Goal: Transaction & Acquisition: Book appointment/travel/reservation

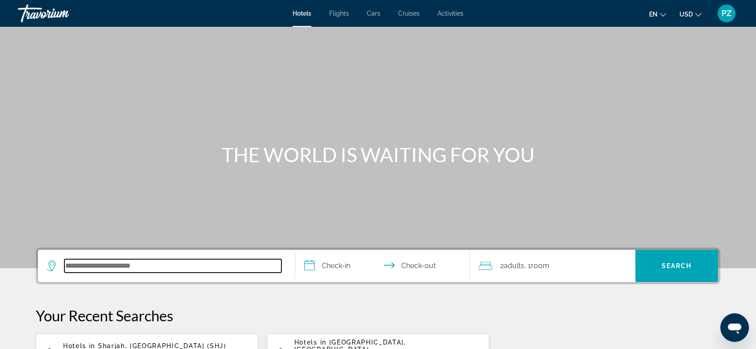
click at [113, 262] on input "Search hotel destination" at bounding box center [172, 265] width 217 height 13
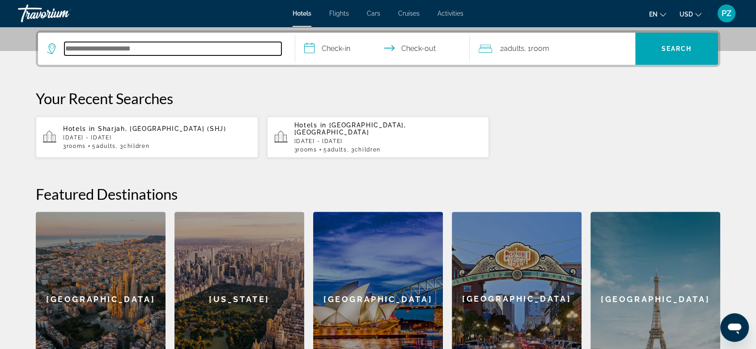
scroll to position [218, 0]
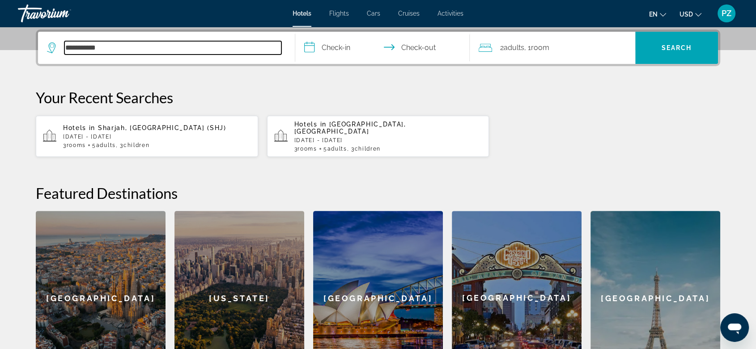
click at [81, 47] on input "**********" at bounding box center [172, 47] width 217 height 13
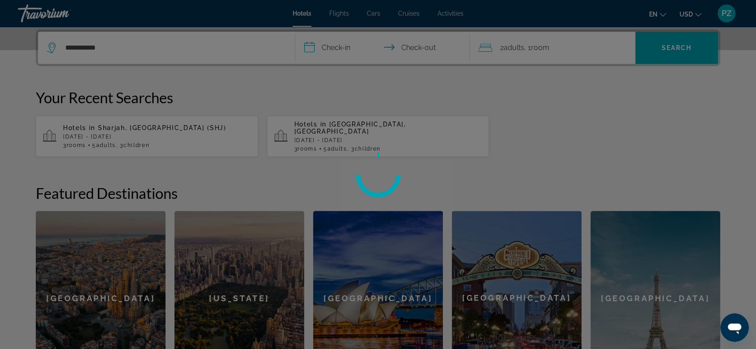
click at [114, 46] on div at bounding box center [378, 174] width 756 height 349
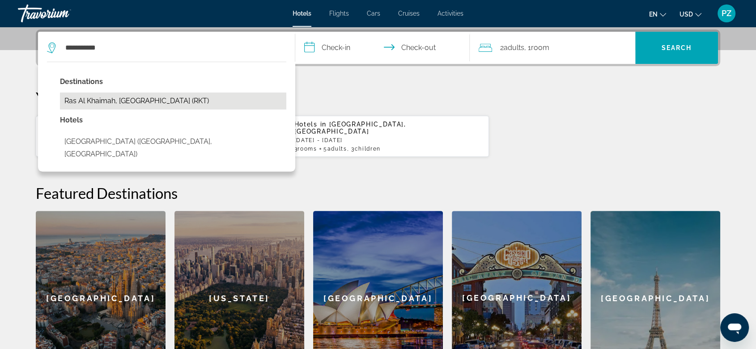
click at [156, 99] on button "Ras Al Khaimah, [GEOGRAPHIC_DATA] (RKT)" at bounding box center [173, 101] width 226 height 17
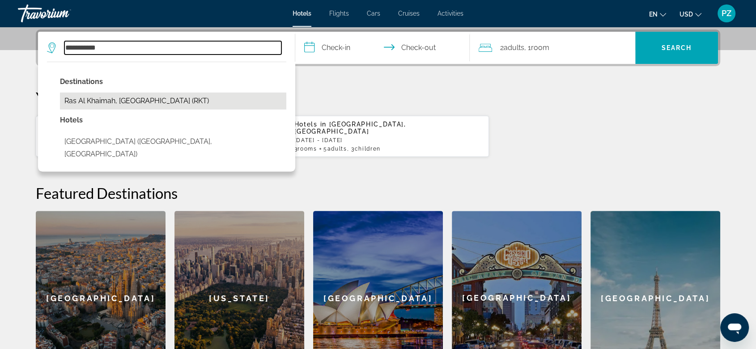
type input "**********"
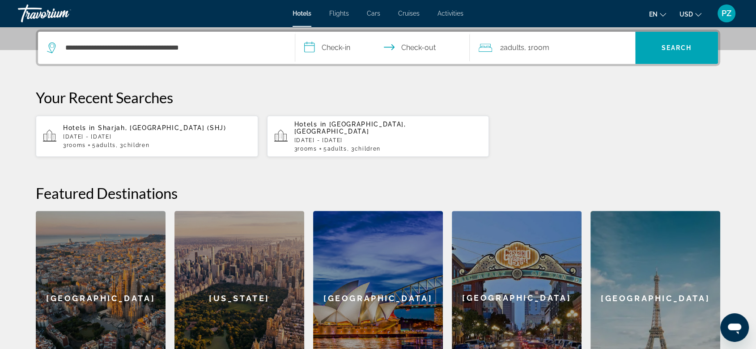
click at [354, 48] on input "**********" at bounding box center [384, 49] width 178 height 35
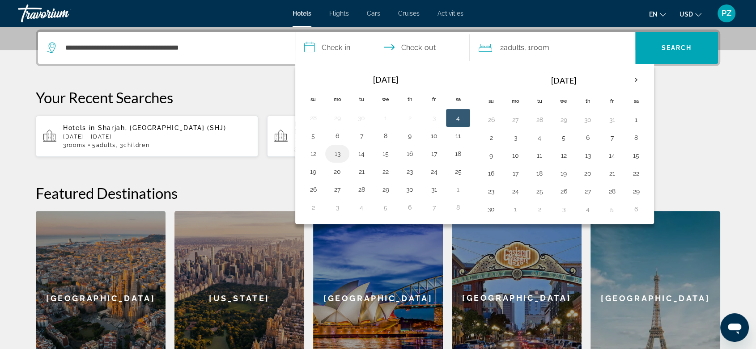
click at [337, 152] on button "13" at bounding box center [337, 154] width 14 height 13
click at [411, 139] on button "9" at bounding box center [409, 136] width 14 height 13
type input "**********"
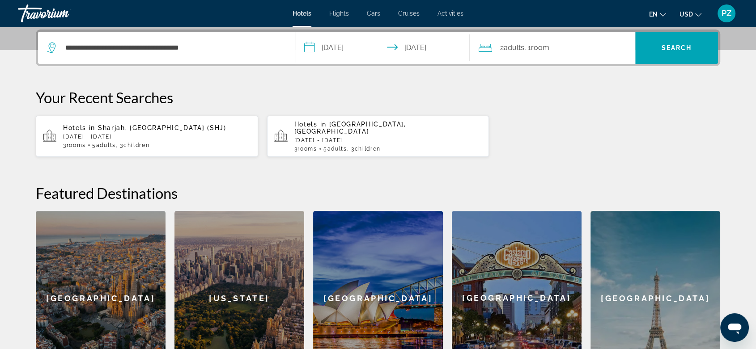
click at [411, 49] on input "**********" at bounding box center [384, 49] width 178 height 35
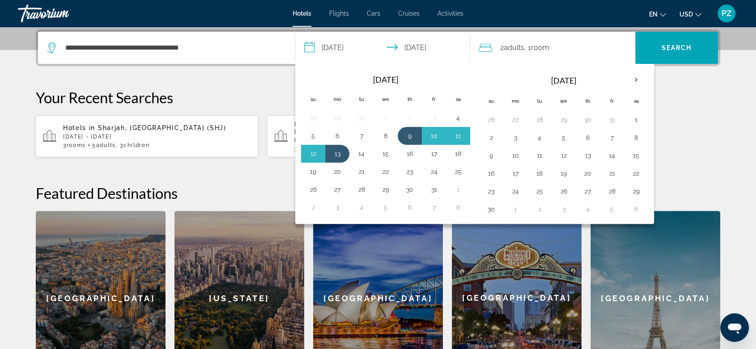
click at [411, 49] on input "**********" at bounding box center [384, 49] width 178 height 35
click at [502, 48] on span "2 Adult Adults" at bounding box center [512, 48] width 24 height 13
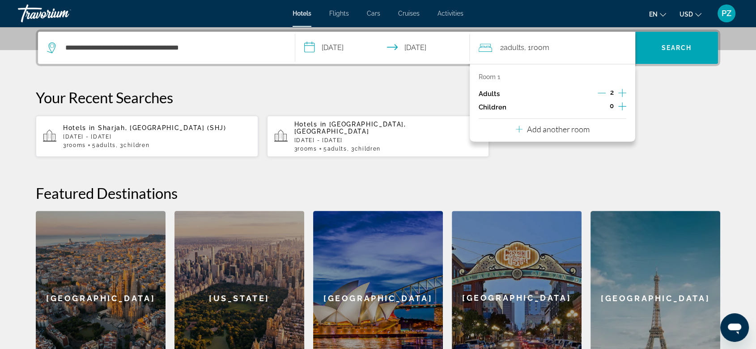
click at [623, 89] on icon "Increment adults" at bounding box center [622, 93] width 8 height 11
click at [544, 130] on p "Add another room" at bounding box center [558, 129] width 63 height 10
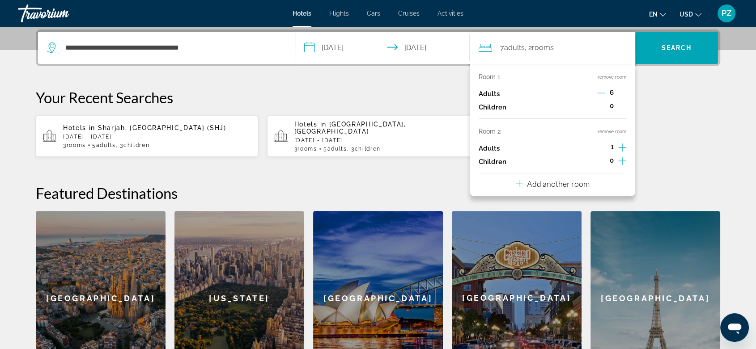
click at [546, 181] on p "Add another room" at bounding box center [558, 184] width 63 height 10
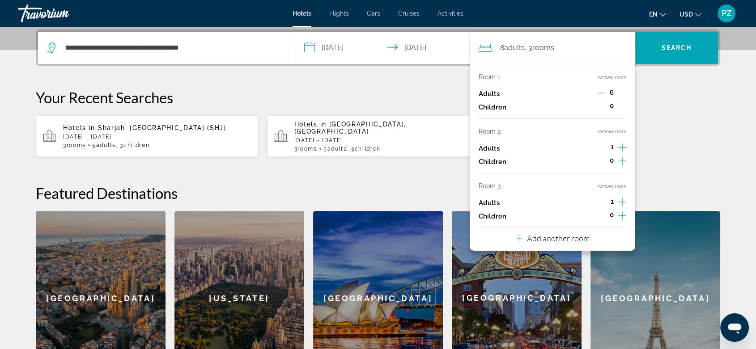
click at [599, 93] on icon "Decrement adults" at bounding box center [601, 93] width 8 height 0
click at [597, 90] on icon "Decrement adults" at bounding box center [601, 93] width 8 height 8
click at [620, 106] on icon "Increment children" at bounding box center [622, 106] width 8 height 8
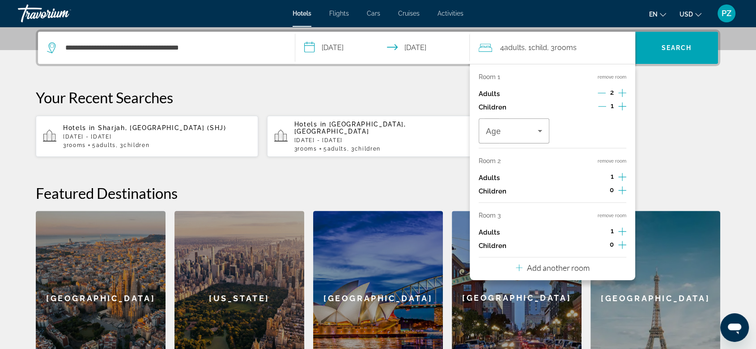
click at [620, 106] on icon "Increment children" at bounding box center [622, 106] width 8 height 8
click at [533, 135] on span "Travelers: 4 adults, 2 children" at bounding box center [512, 131] width 52 height 11
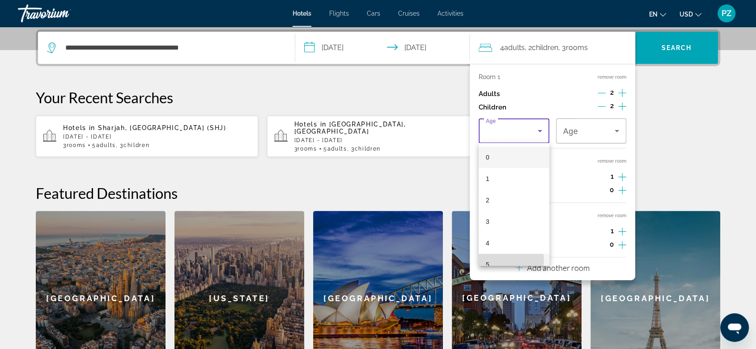
click at [495, 260] on mat-option "5" at bounding box center [513, 264] width 71 height 21
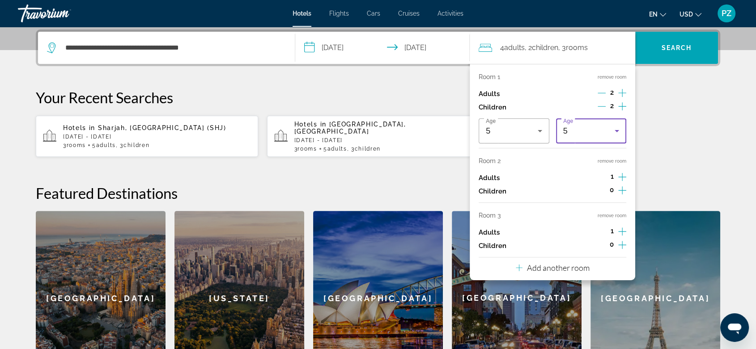
click at [610, 131] on div "5" at bounding box center [589, 131] width 52 height 11
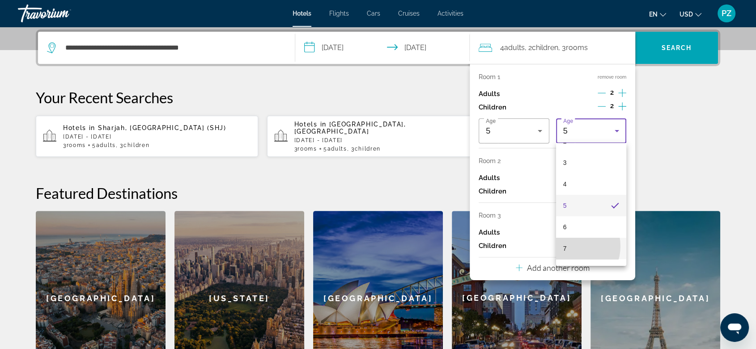
click at [570, 246] on mat-option "7" at bounding box center [591, 248] width 71 height 21
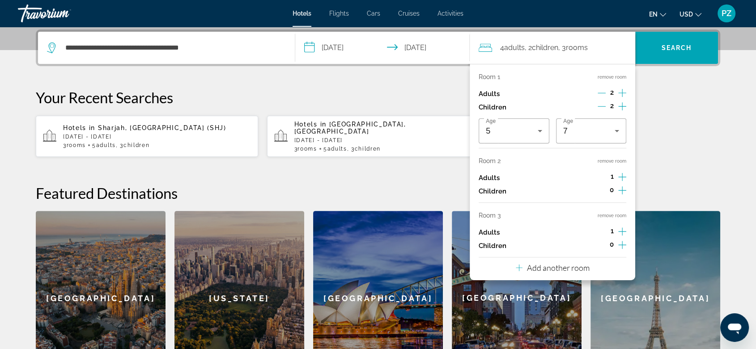
click at [623, 174] on icon "Increment adults" at bounding box center [622, 177] width 8 height 11
click at [601, 178] on icon "Decrement adults" at bounding box center [601, 177] width 8 height 8
click at [619, 227] on icon "Increment adults" at bounding box center [622, 231] width 8 height 11
click at [623, 244] on icon "Increment children" at bounding box center [622, 245] width 8 height 11
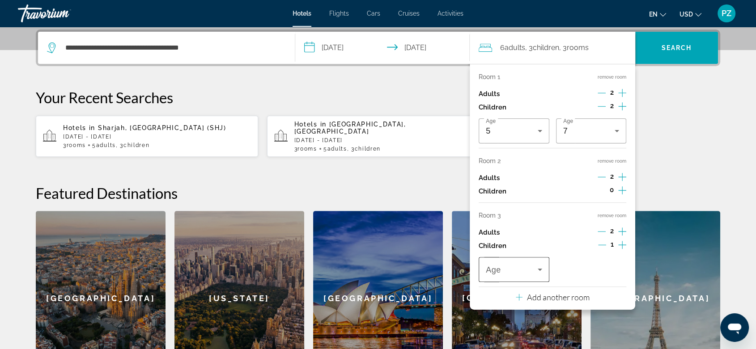
click at [530, 269] on span "Travelers: 6 adults, 3 children" at bounding box center [512, 269] width 52 height 11
click at [501, 155] on mat-option "0" at bounding box center [513, 148] width 71 height 21
click at [683, 46] on span "Search" at bounding box center [676, 47] width 30 height 7
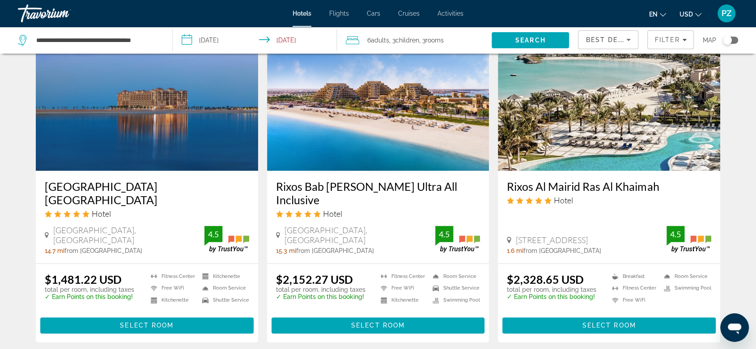
scroll to position [1142, 0]
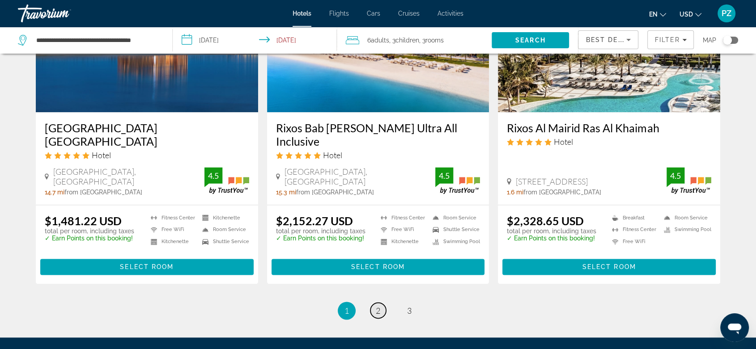
click at [380, 306] on span "2" at bounding box center [378, 311] width 4 height 10
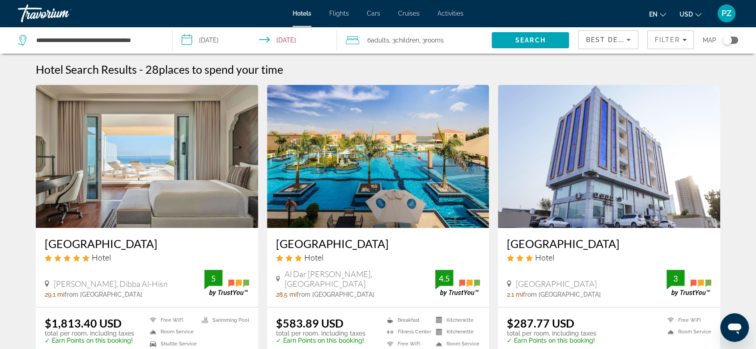
click at [415, 160] on img "Main content" at bounding box center [378, 156] width 222 height 143
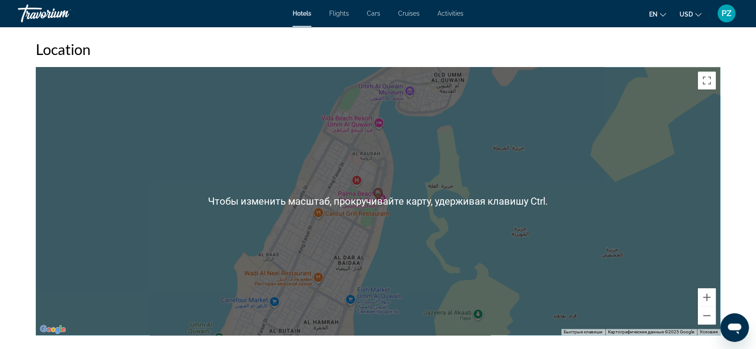
scroll to position [844, 0]
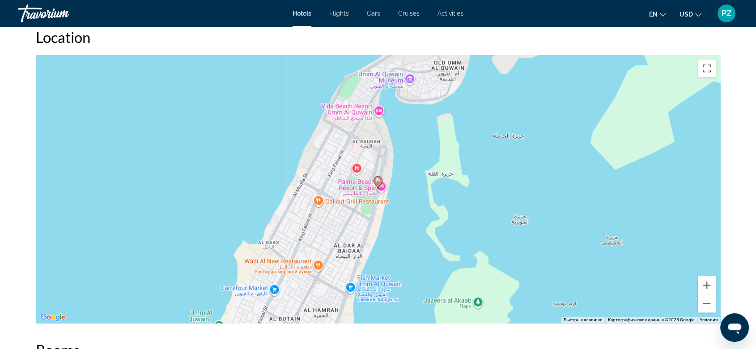
click at [319, 199] on div "Чтобы активировать перетаскивание с помощью клавиатуры, нажмите Alt + Ввод. Пос…" at bounding box center [378, 189] width 684 height 268
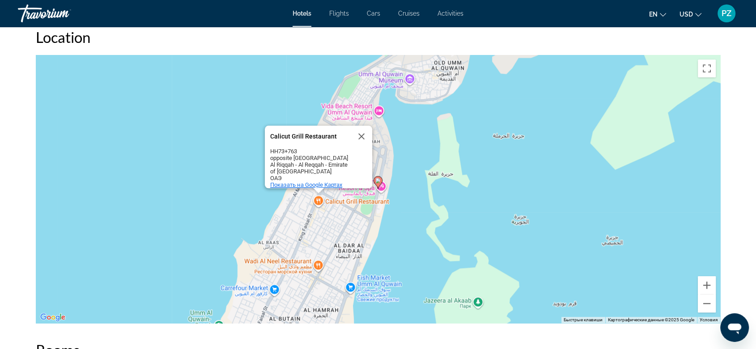
click at [330, 182] on span "Показать на Google Картах" at bounding box center [306, 185] width 72 height 7
click at [364, 128] on button "Закрыть" at bounding box center [361, 136] width 21 height 21
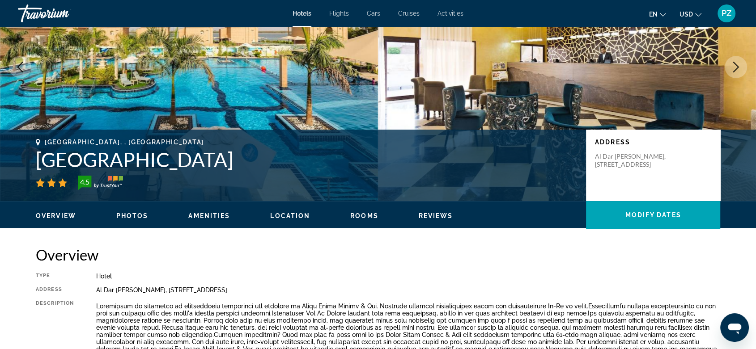
scroll to position [99, 0]
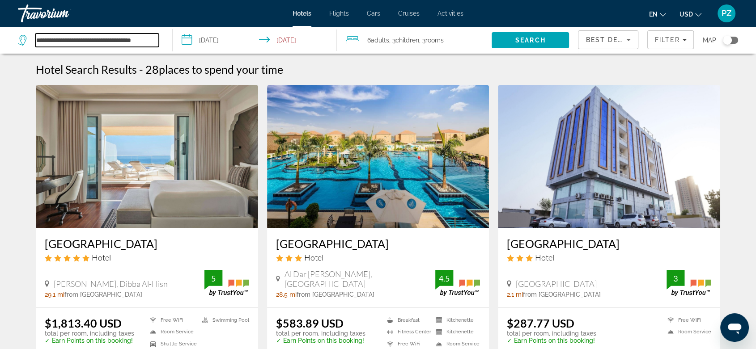
click at [80, 40] on input "**********" at bounding box center [96, 40] width 123 height 13
drag, startPoint x: 155, startPoint y: 40, endPoint x: 11, endPoint y: 40, distance: 143.5
click at [12, 40] on app-destination-search "**********" at bounding box center [86, 40] width 173 height 27
type input "*"
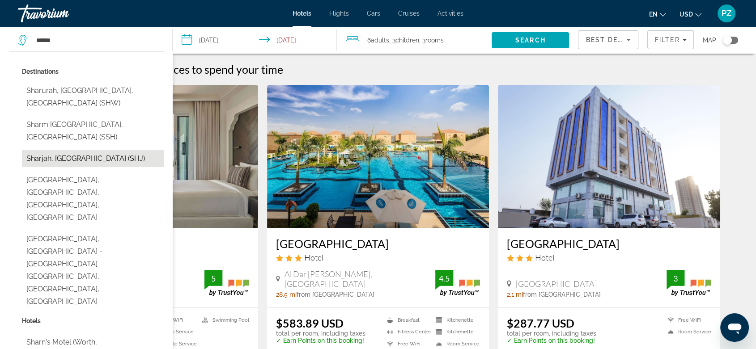
click at [72, 150] on button "Sharjah, [GEOGRAPHIC_DATA] (SHJ)" at bounding box center [93, 158] width 142 height 17
type input "**********"
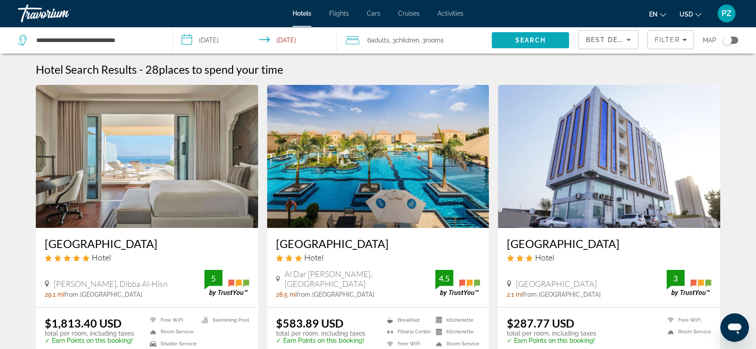
click at [546, 40] on span "Search" at bounding box center [529, 40] width 77 height 21
